Goal: Task Accomplishment & Management: Manage account settings

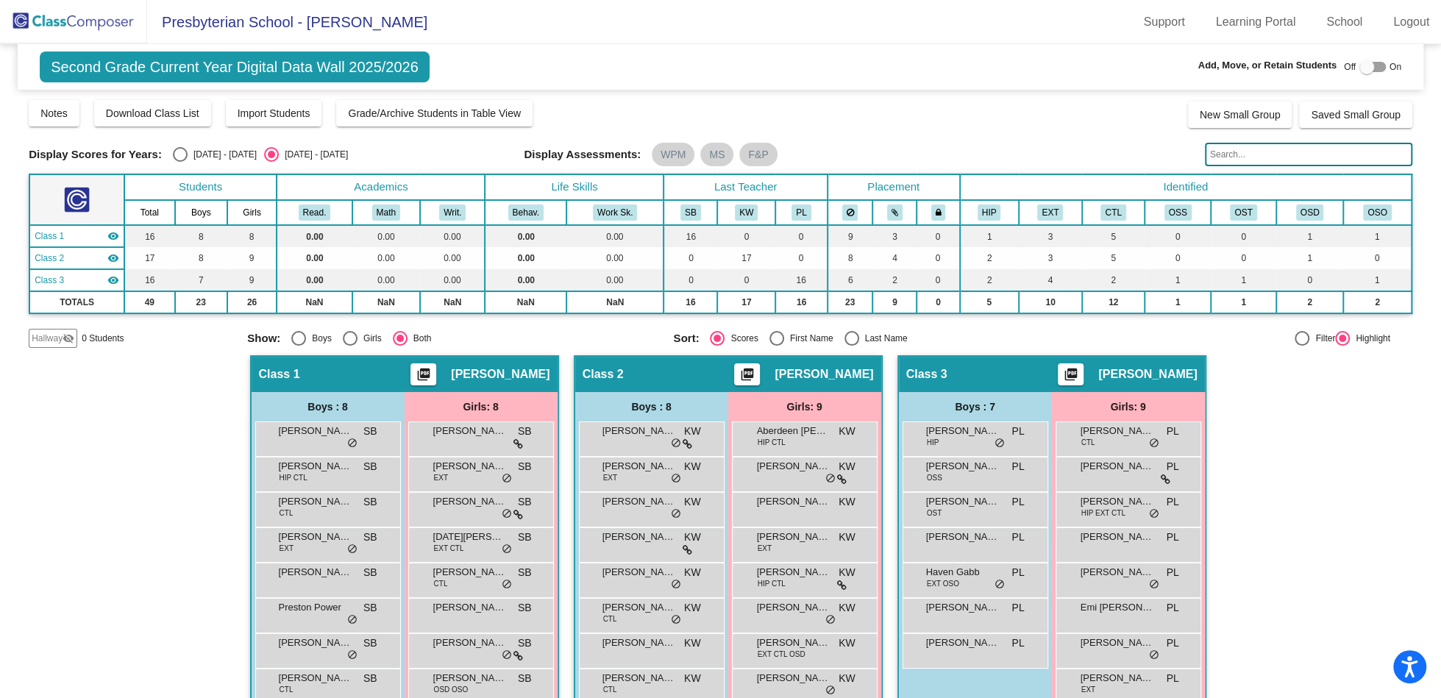
click at [103, 27] on img at bounding box center [73, 21] width 147 height 43
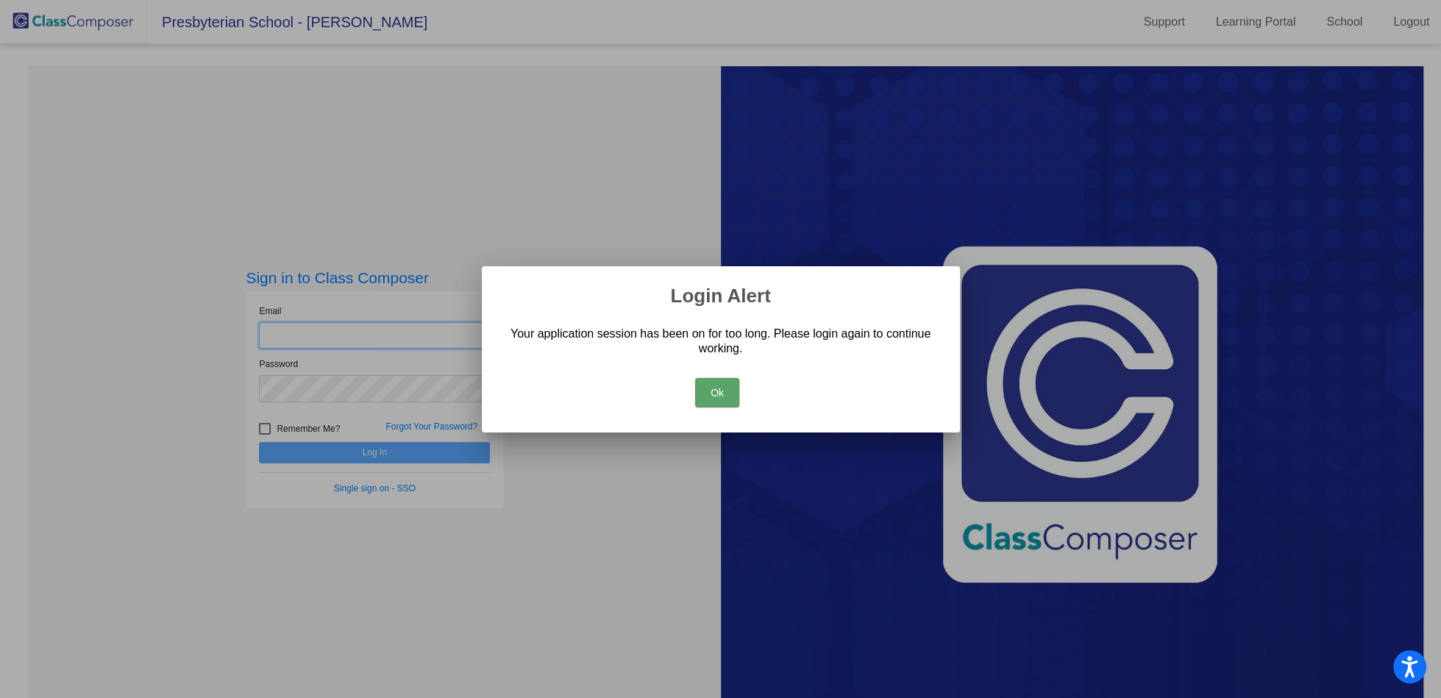
type input "[EMAIL_ADDRESS][DOMAIN_NAME]"
click at [708, 394] on button "Ok" at bounding box center [717, 392] width 44 height 29
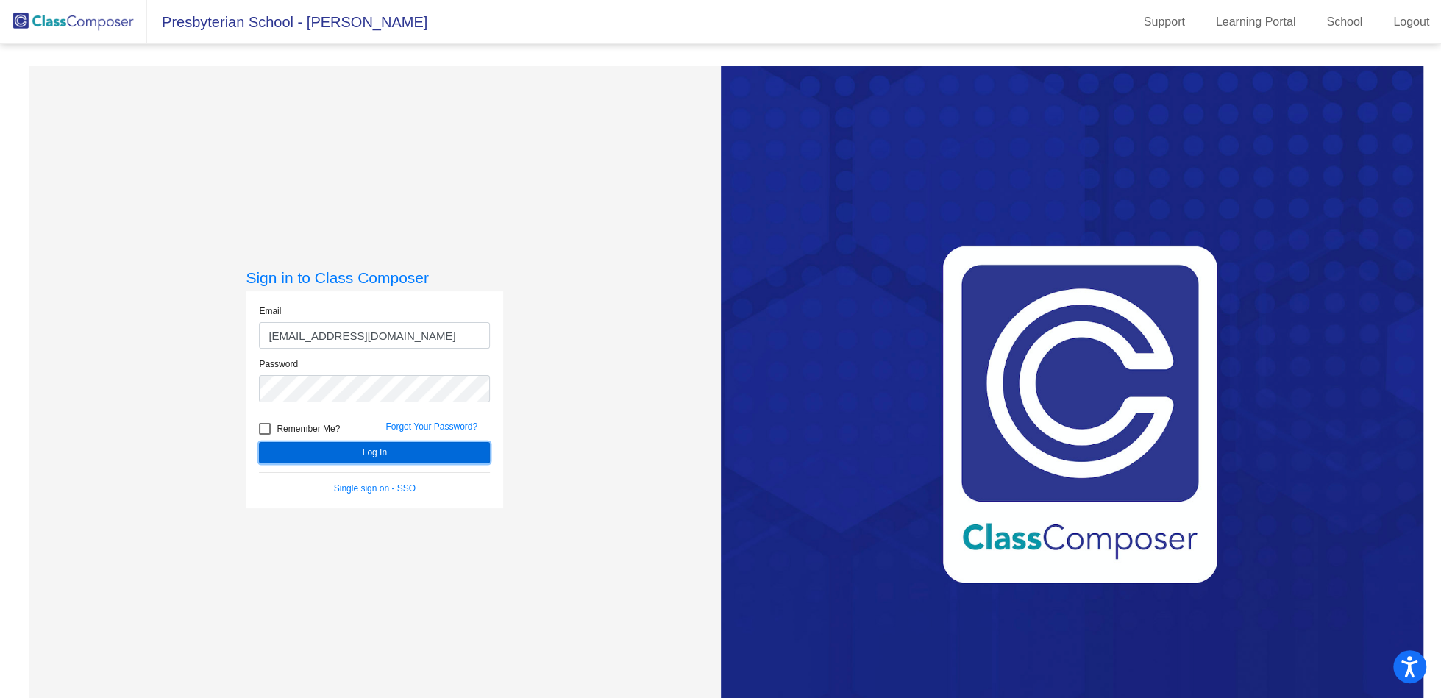
click at [374, 445] on button "Log In" at bounding box center [374, 452] width 231 height 21
